Goal: Check status: Check status

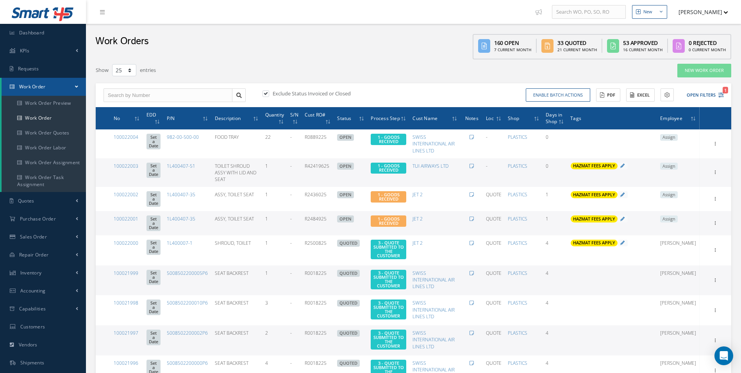
select select "25"
click at [718, 96] on icon "1" at bounding box center [720, 94] width 5 height 5
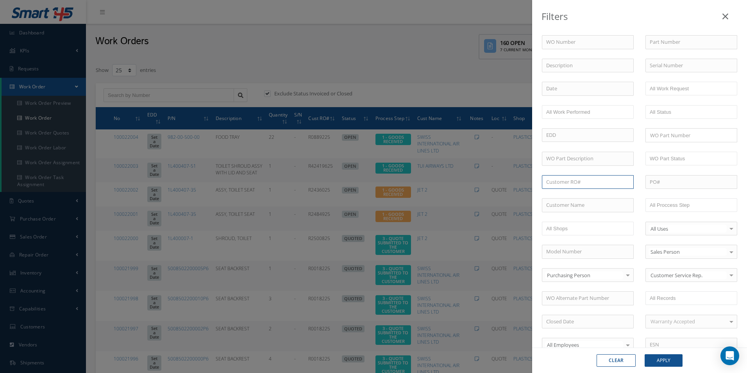
click at [569, 178] on input "text" at bounding box center [588, 182] width 92 height 14
paste input "R0797825"
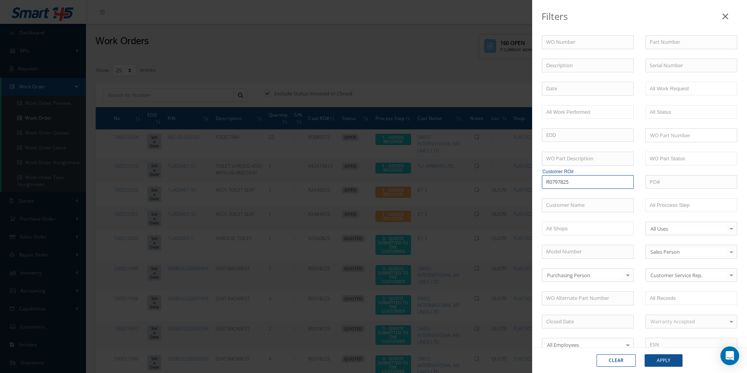
type input "R0797825"
drag, startPoint x: 667, startPoint y: 358, endPoint x: 666, endPoint y: 354, distance: 4.5
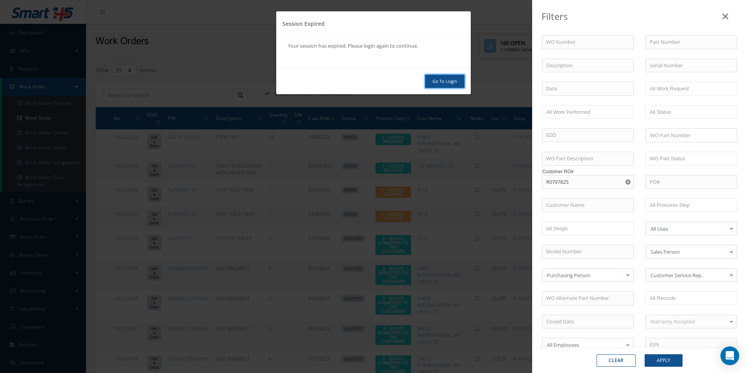
click at [455, 78] on link "Go To Login" at bounding box center [444, 82] width 39 height 14
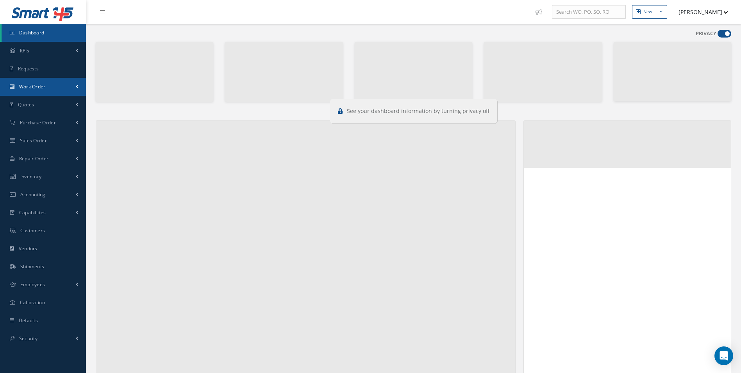
click at [42, 88] on span "Work Order" at bounding box center [32, 86] width 27 height 7
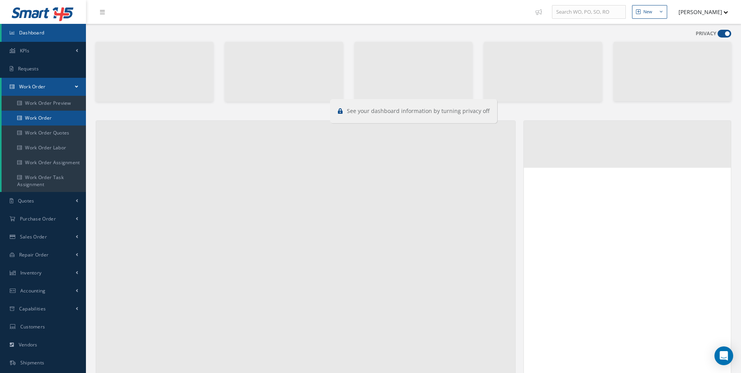
click at [34, 114] on link "Work Order" at bounding box center [44, 118] width 84 height 15
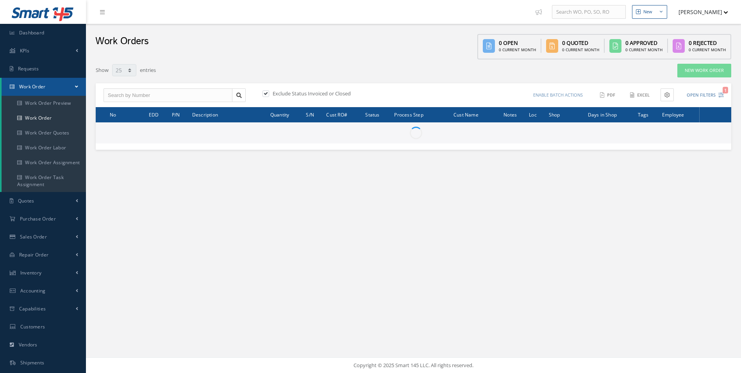
select select "25"
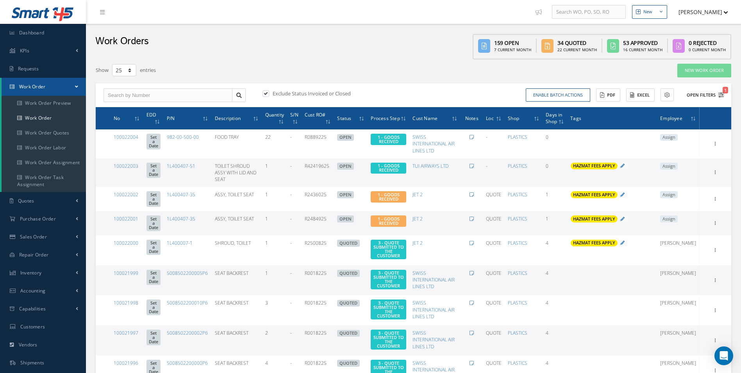
click at [722, 96] on icon "1" at bounding box center [720, 94] width 5 height 5
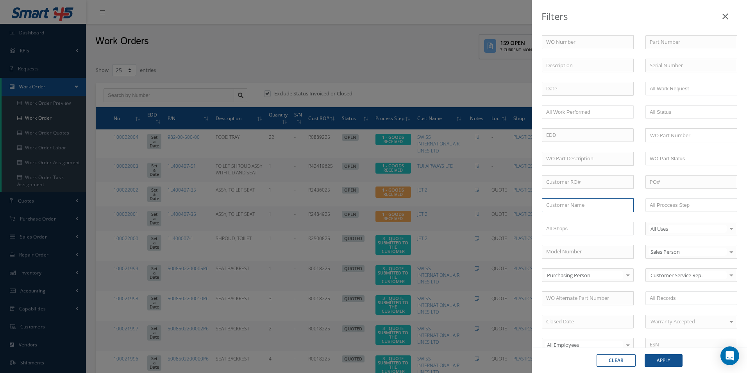
click at [568, 205] on input "text" at bounding box center [588, 205] width 92 height 14
drag, startPoint x: 570, startPoint y: 206, endPoint x: 579, endPoint y: 180, distance: 27.4
click at [579, 180] on input "text" at bounding box center [588, 182] width 92 height 14
paste input "R0797825"
type input "R0797825"
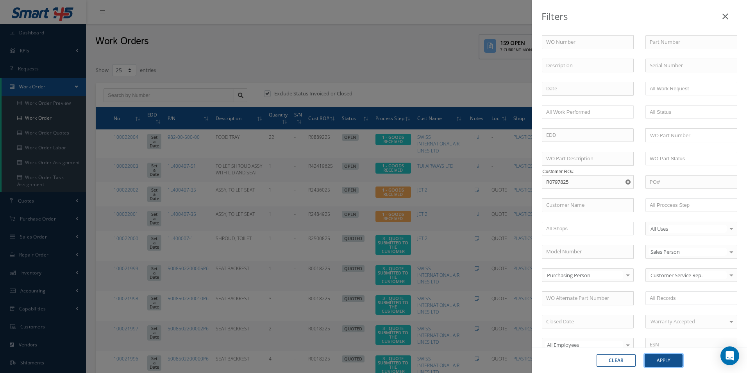
click at [656, 361] on button "Apply" at bounding box center [663, 360] width 38 height 12
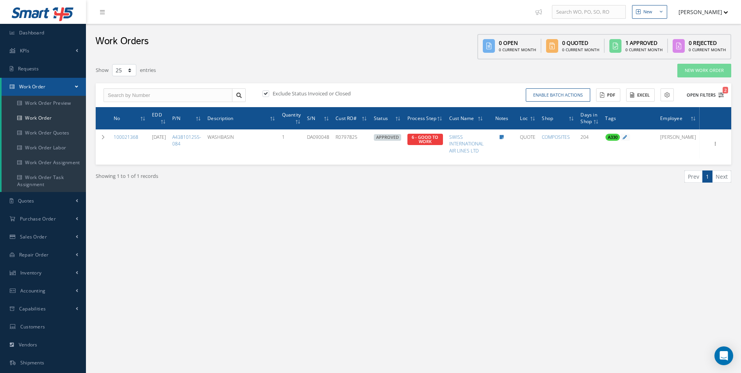
click at [720, 95] on icon "2" at bounding box center [720, 94] width 5 height 5
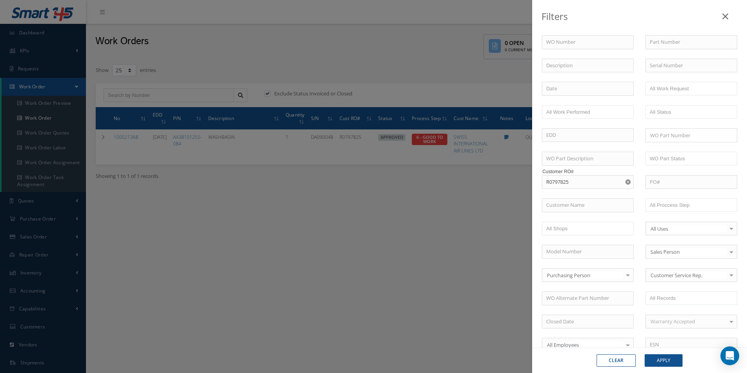
click at [625, 179] on icon "Reset" at bounding box center [627, 181] width 5 height 5
click at [581, 182] on input "text" at bounding box center [588, 182] width 92 height 14
paste input "R0708225"
type input "R0708225"
click at [667, 364] on button "Apply" at bounding box center [663, 360] width 38 height 12
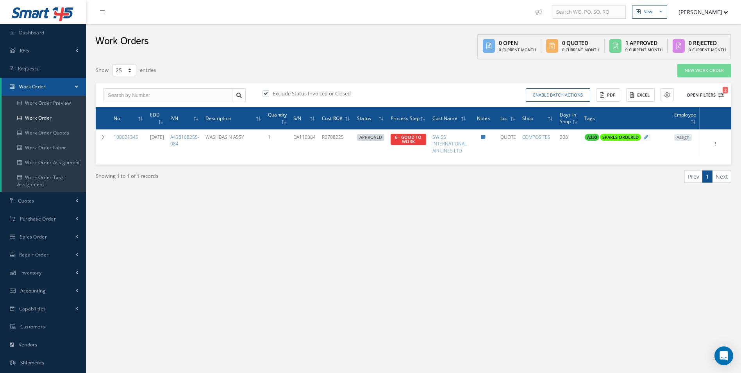
click at [717, 97] on button "Open Filters 2" at bounding box center [701, 95] width 44 height 13
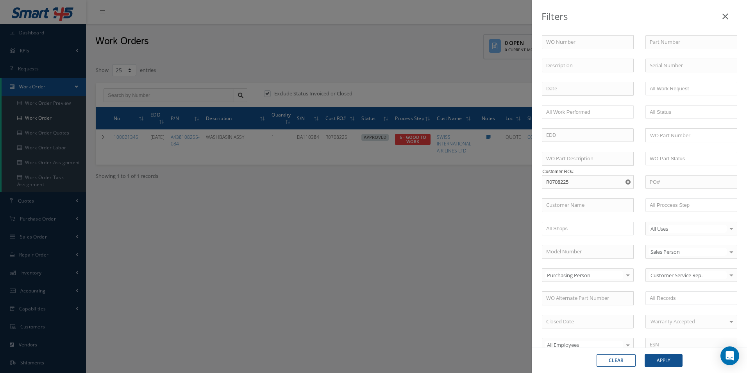
click at [625, 182] on icon "Reset" at bounding box center [627, 181] width 5 height 5
click at [580, 176] on input "text" at bounding box center [588, 182] width 92 height 14
paste input "R1208025"
type input "R1208025"
click at [673, 363] on button "Apply" at bounding box center [663, 360] width 38 height 12
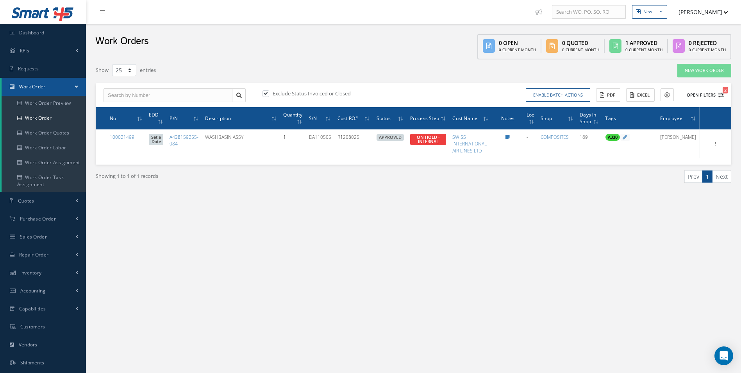
click at [719, 98] on button "Open Filters 2" at bounding box center [701, 95] width 44 height 13
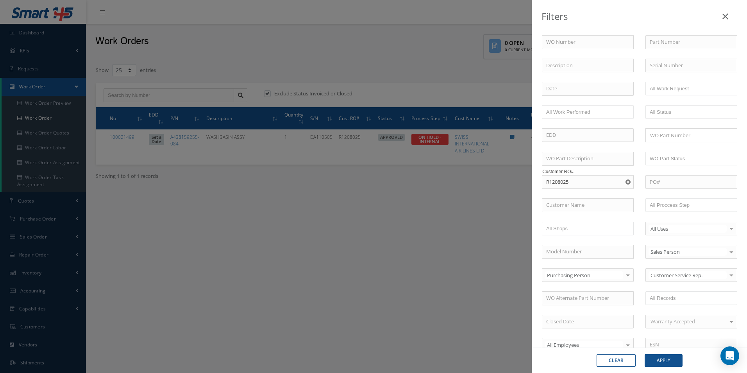
click at [625, 180] on icon "Reset" at bounding box center [627, 181] width 5 height 5
click at [605, 181] on input "text" at bounding box center [588, 182] width 92 height 14
paste input "R0950625"
type input "R0950625"
click at [664, 360] on button "Apply" at bounding box center [663, 360] width 38 height 12
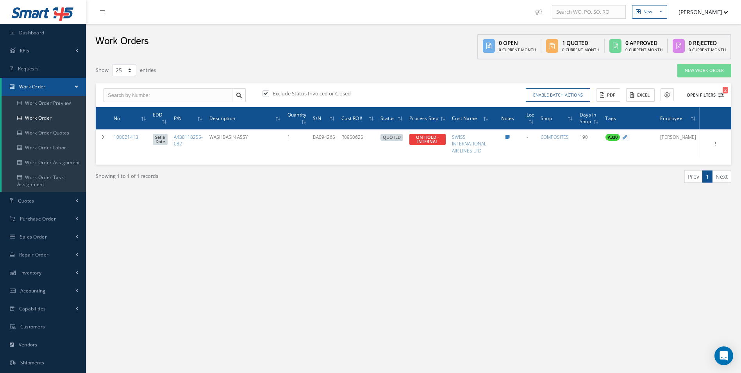
click at [720, 95] on icon "2" at bounding box center [720, 94] width 5 height 5
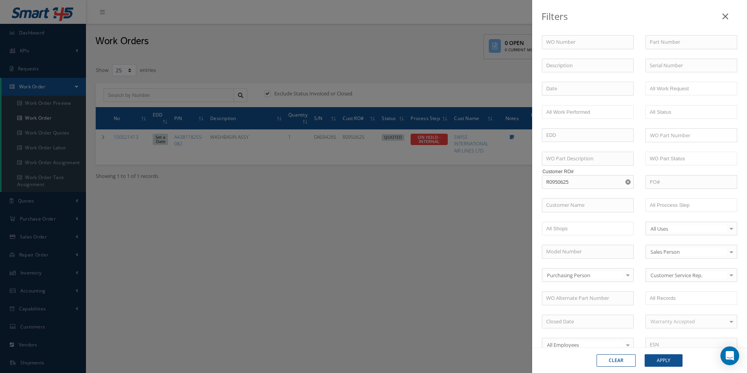
click at [626, 183] on use "Reset" at bounding box center [627, 181] width 5 height 5
click at [683, 210] on input "text" at bounding box center [674, 205] width 50 height 10
click at [679, 357] on button "Apply" at bounding box center [663, 360] width 38 height 12
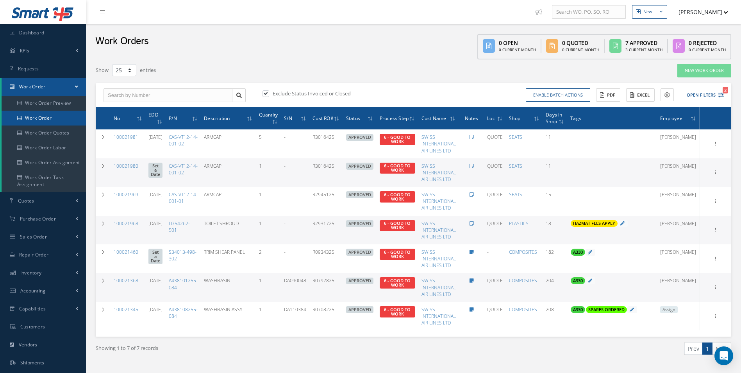
click at [45, 112] on link "Work Order" at bounding box center [44, 118] width 84 height 15
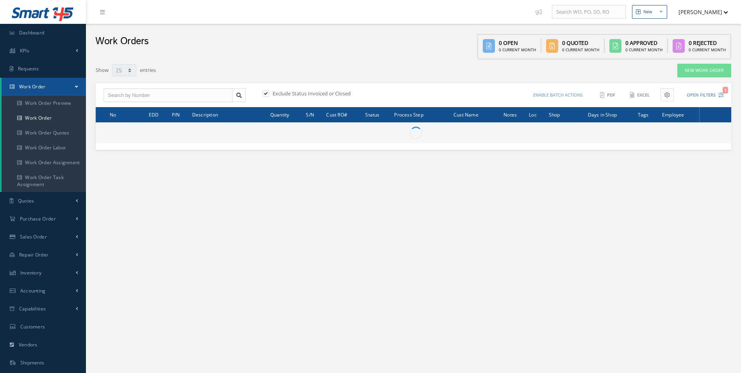
select select "25"
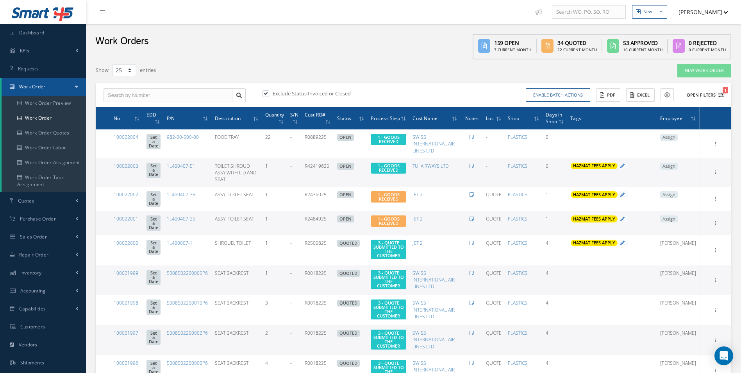
click at [721, 93] on icon "1" at bounding box center [720, 94] width 5 height 5
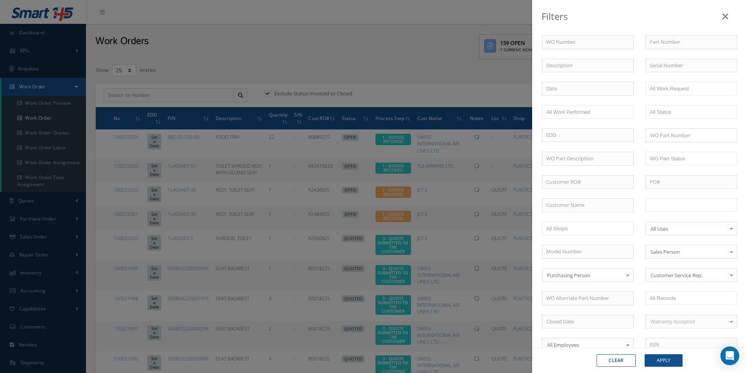
click at [683, 200] on li at bounding box center [674, 205] width 55 height 11
click at [661, 362] on button "Apply" at bounding box center [663, 360] width 38 height 12
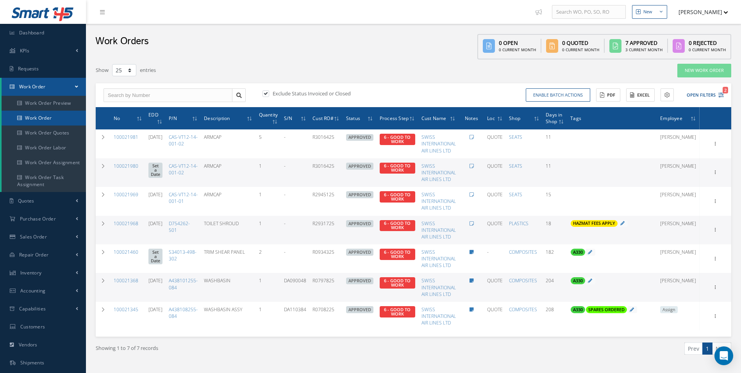
click at [58, 120] on link "Work Order" at bounding box center [44, 118] width 84 height 15
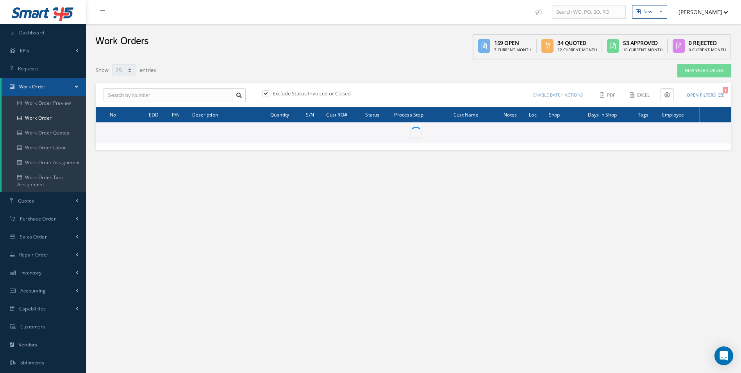
select select "25"
